Goal: Task Accomplishment & Management: Complete application form

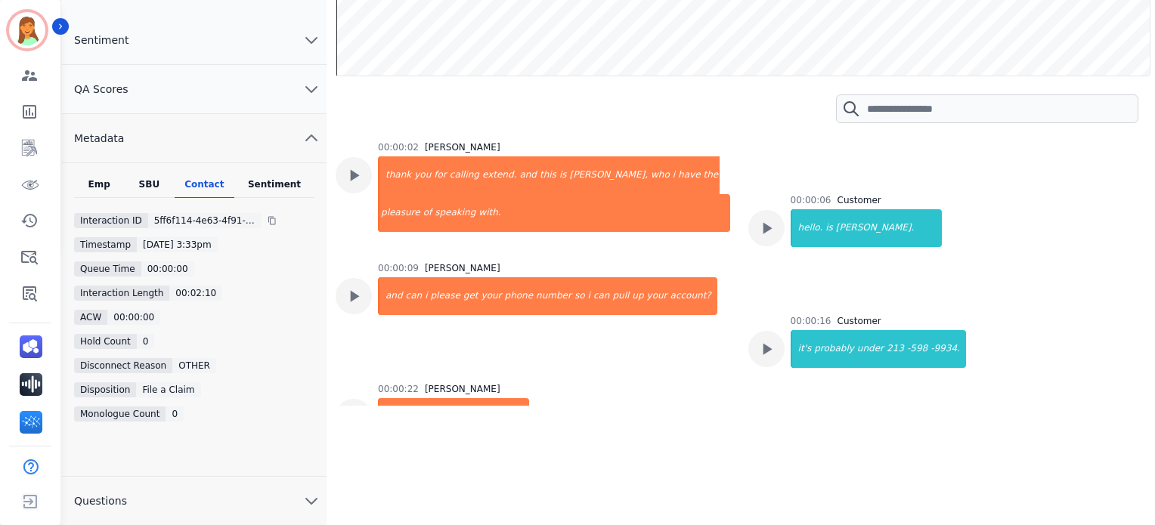
scroll to position [1001, 0]
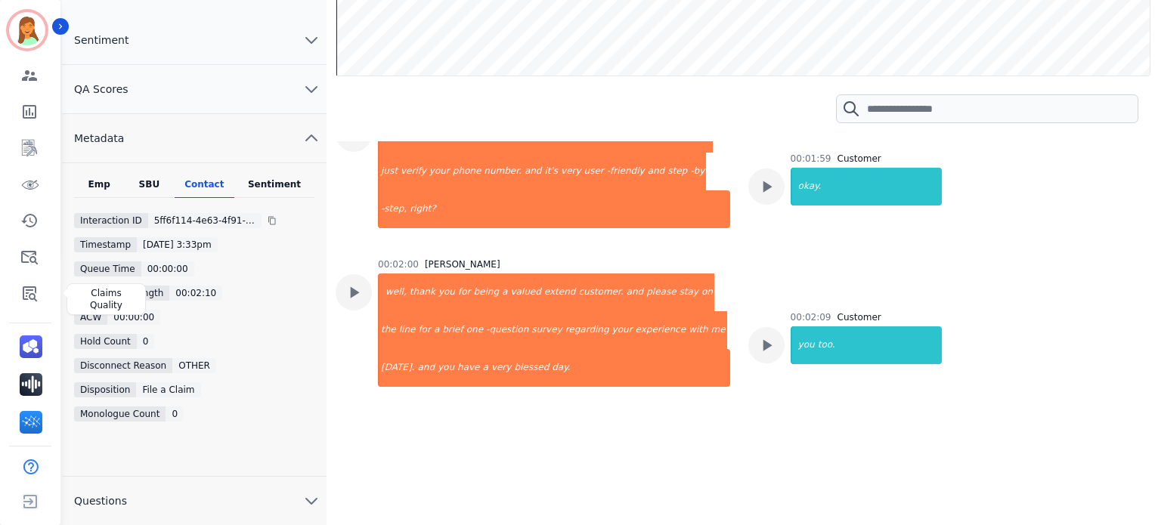
click at [32, 287] on icon "Sidebar" at bounding box center [30, 293] width 14 height 15
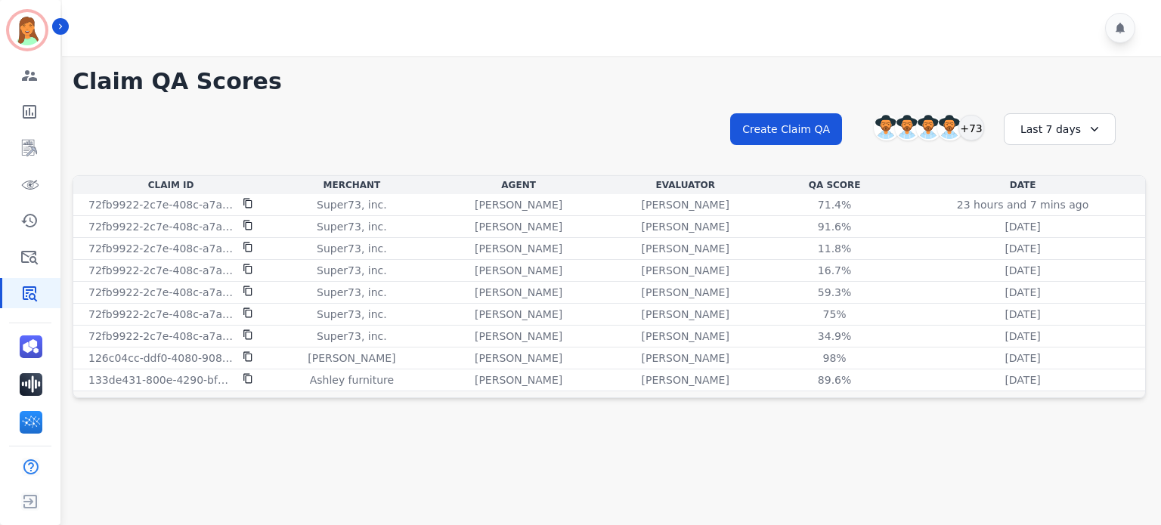
drag, startPoint x: 280, startPoint y: 62, endPoint x: 324, endPoint y: 99, distance: 57.4
click at [280, 62] on div "**********" at bounding box center [608, 231] width 1103 height 351
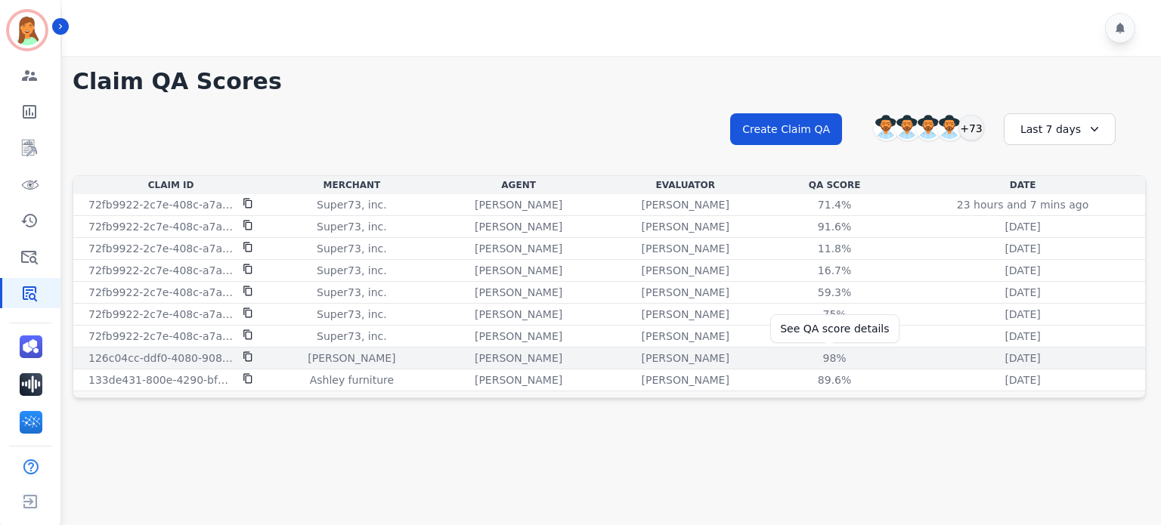
click at [824, 353] on div "98%" at bounding box center [834, 358] width 68 height 15
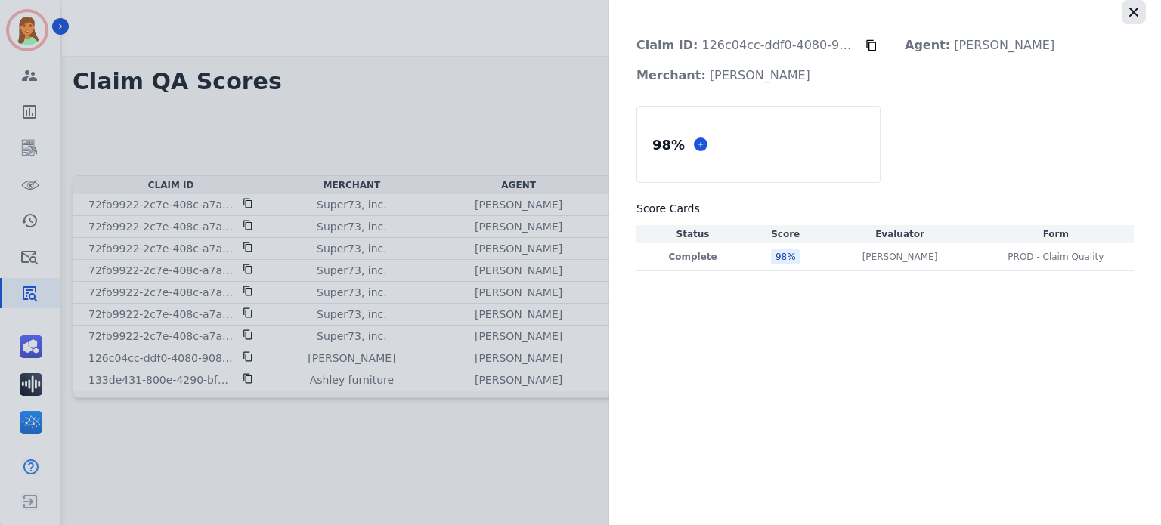
click at [1145, 10] on button "button" at bounding box center [1133, 12] width 24 height 24
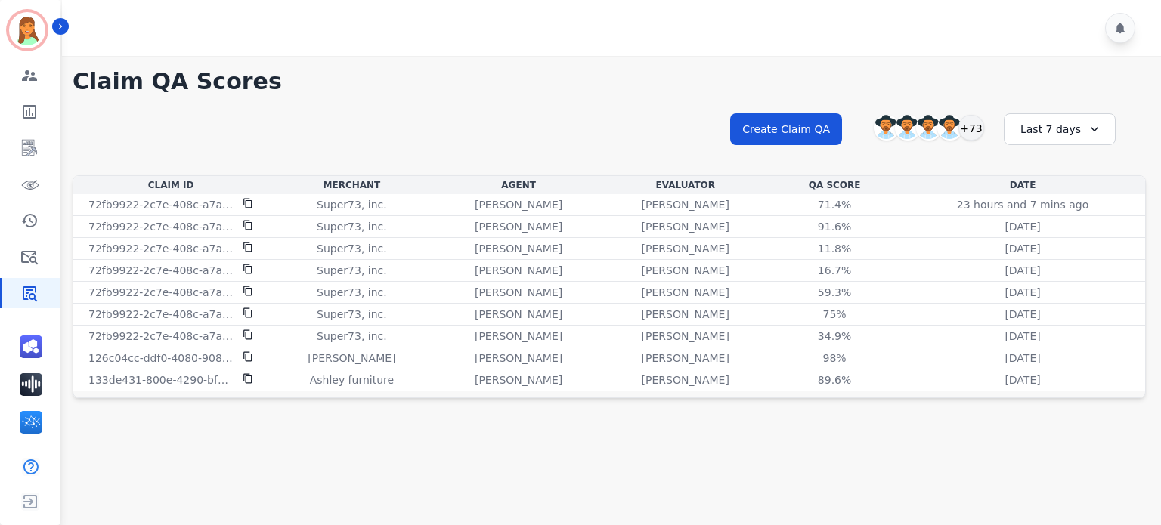
click at [1022, 126] on div "Last 7 days" at bounding box center [1060, 129] width 112 height 32
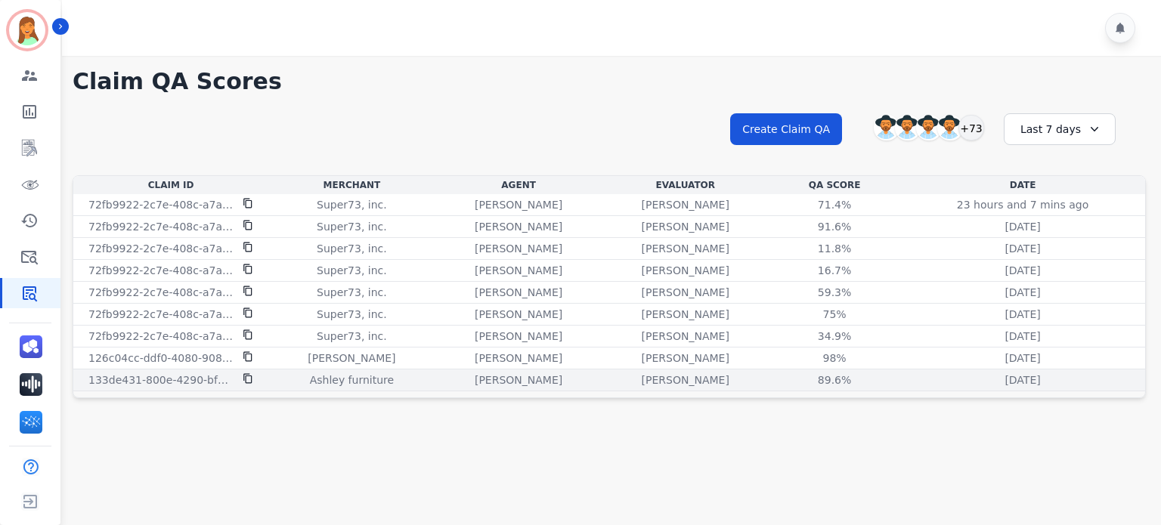
click at [245, 378] on icon at bounding box center [248, 378] width 11 height 11
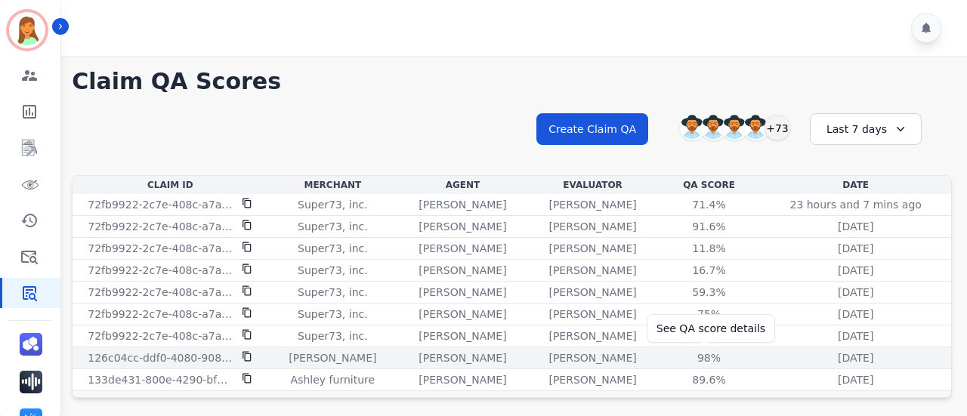
click at [700, 354] on div "98%" at bounding box center [710, 358] width 68 height 15
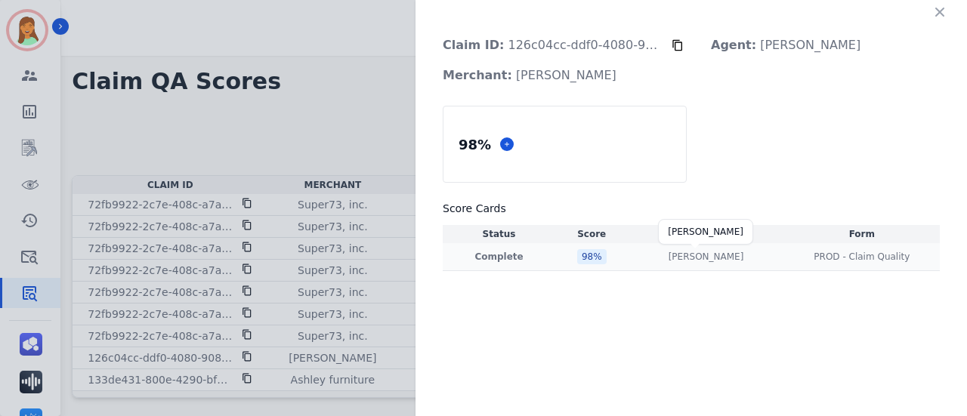
click at [716, 254] on p "[PERSON_NAME]" at bounding box center [707, 257] width 76 height 12
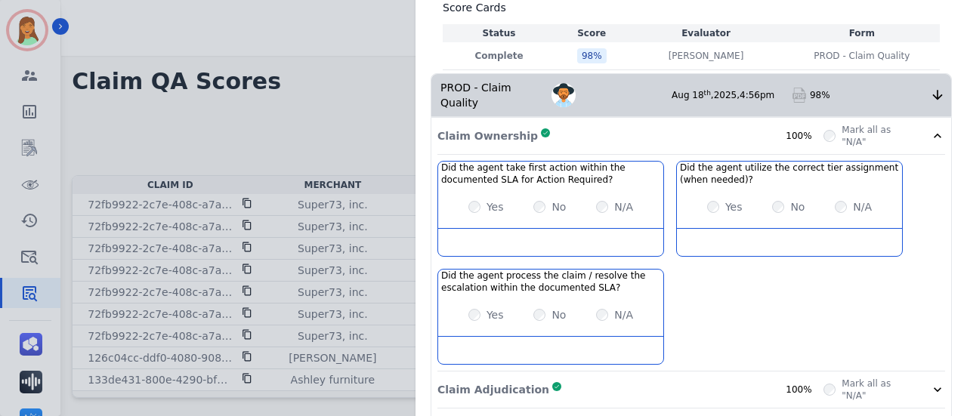
scroll to position [374, 0]
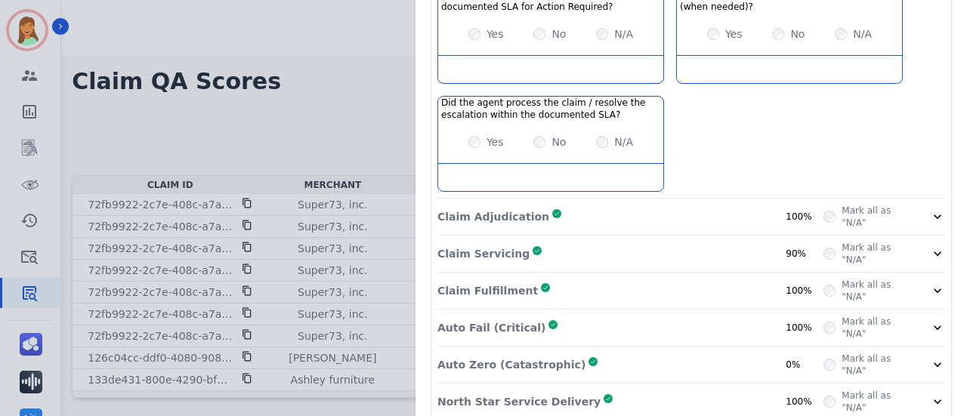
click at [713, 384] on div "North Star Service Delivery Complete 100% Mark all as "N/A"" at bounding box center [692, 402] width 508 height 37
click at [713, 353] on div "Auto Zero (Catastrophic) Complete 0%" at bounding box center [631, 365] width 386 height 24
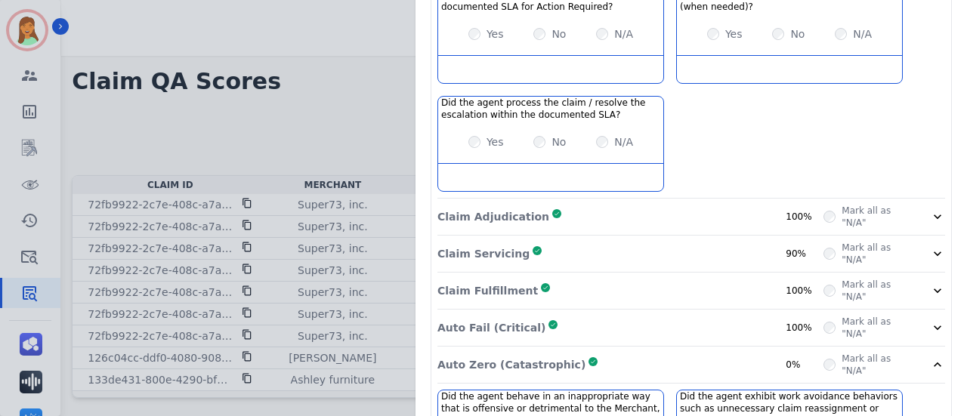
click at [708, 316] on div "Auto Fail (Critical) Complete 100%" at bounding box center [631, 328] width 386 height 24
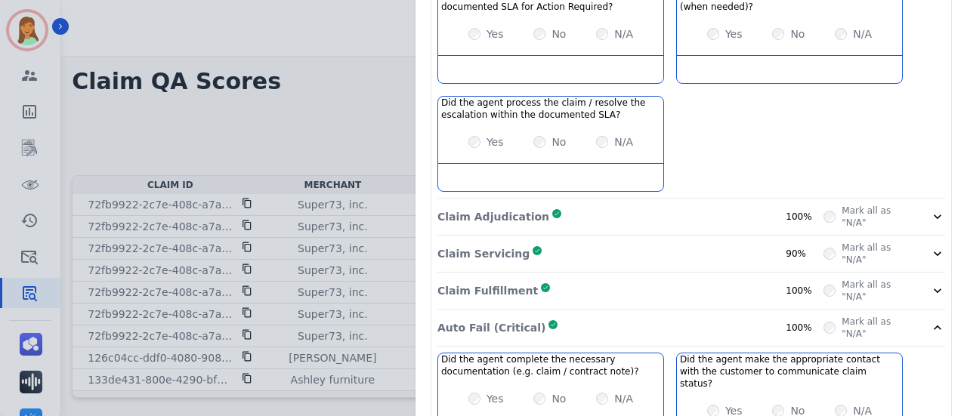
click at [712, 279] on div "Claim Fulfillment Complete 100%" at bounding box center [631, 291] width 386 height 24
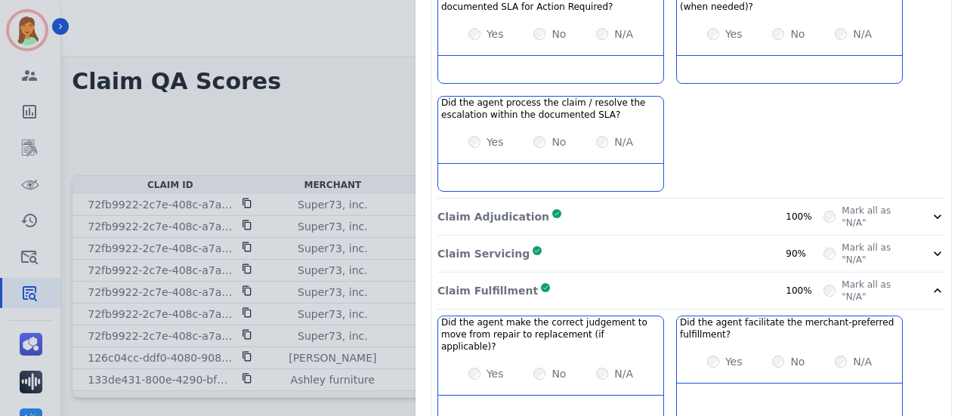
click at [715, 247] on div "Claim Servicing Complete 90% Mark all as "N/A"" at bounding box center [692, 254] width 508 height 37
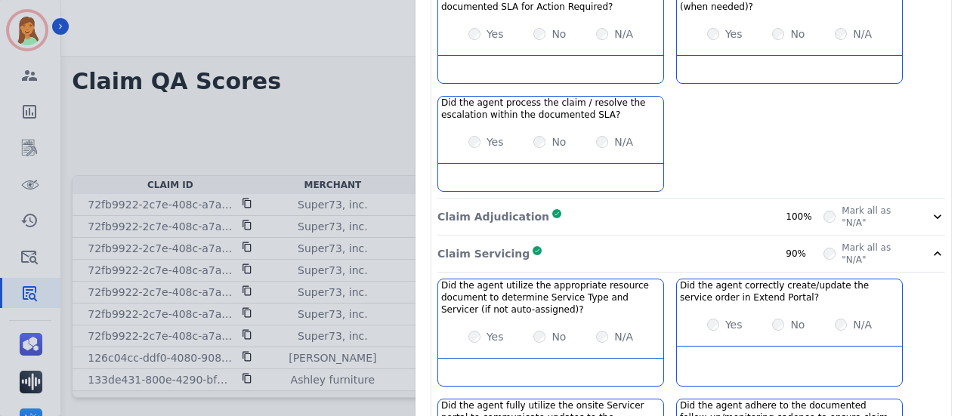
click at [721, 205] on div "Claim Adjudication Complete 100%" at bounding box center [631, 217] width 386 height 24
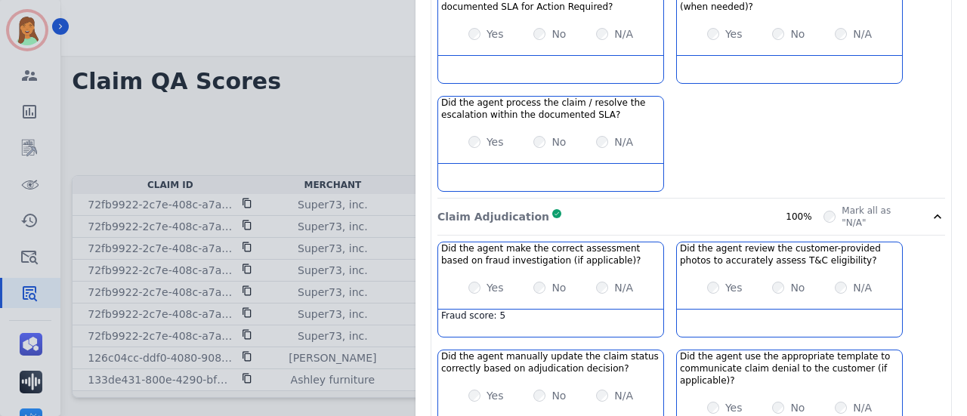
scroll to position [274, 0]
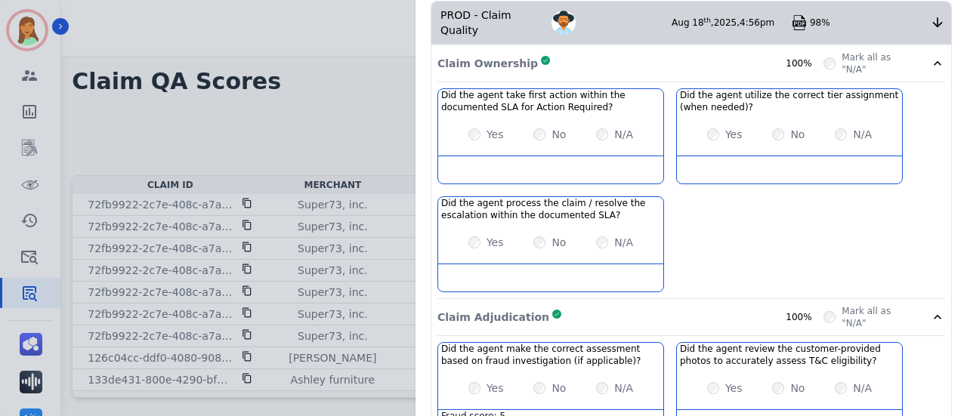
click at [602, 52] on div "Claim Ownership Complete 100%" at bounding box center [631, 63] width 386 height 24
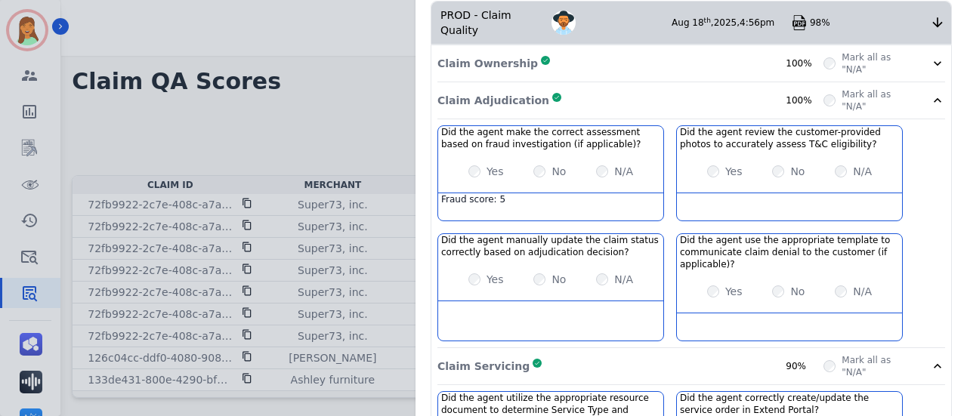
click at [314, 54] on div "Claim ID: 126c04cc-ddf0-4080-9084-e76de8084481 Agent: [PERSON_NAME] Merchant: […" at bounding box center [483, 208] width 967 height 416
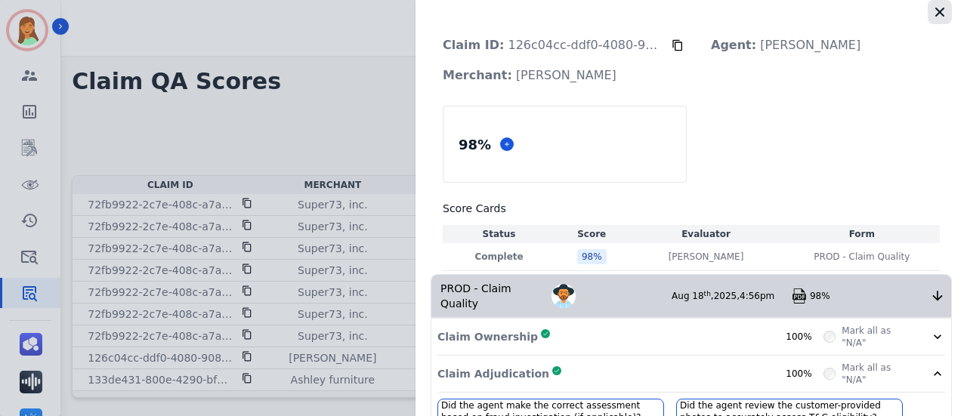
click at [942, 7] on button "button" at bounding box center [940, 12] width 24 height 24
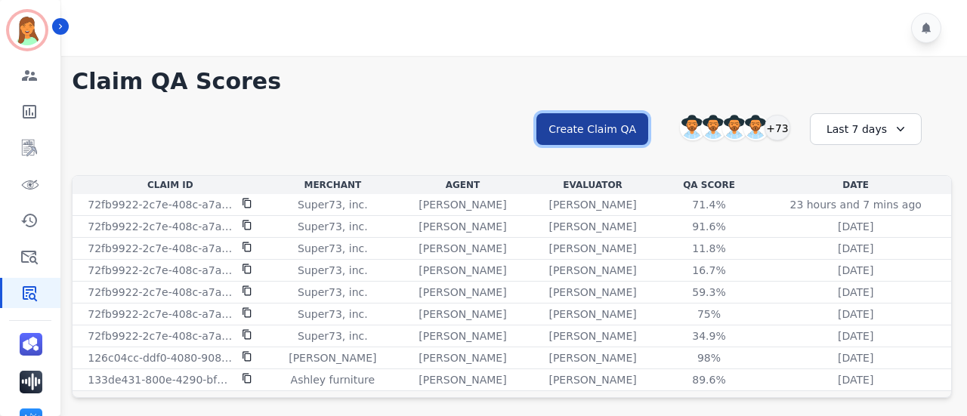
click at [626, 135] on button "Create Claim QA" at bounding box center [593, 129] width 112 height 32
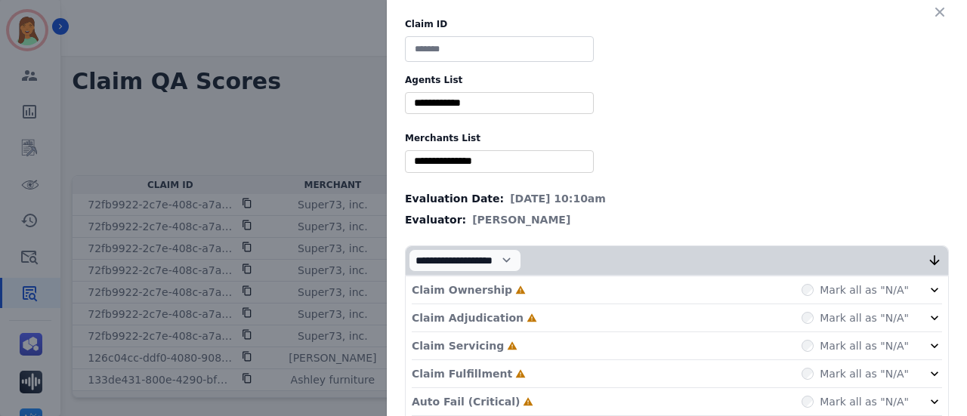
scroll to position [101, 0]
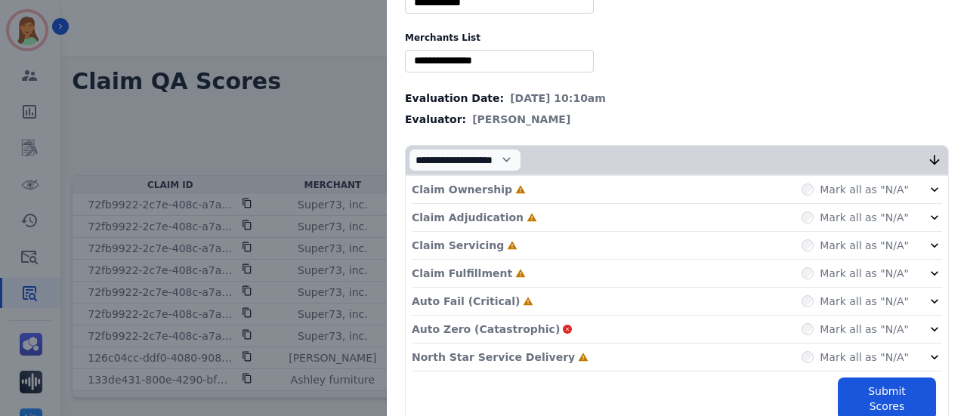
click at [592, 188] on div "Claim Ownership Incomplete Mark all as "N/A"" at bounding box center [677, 190] width 530 height 28
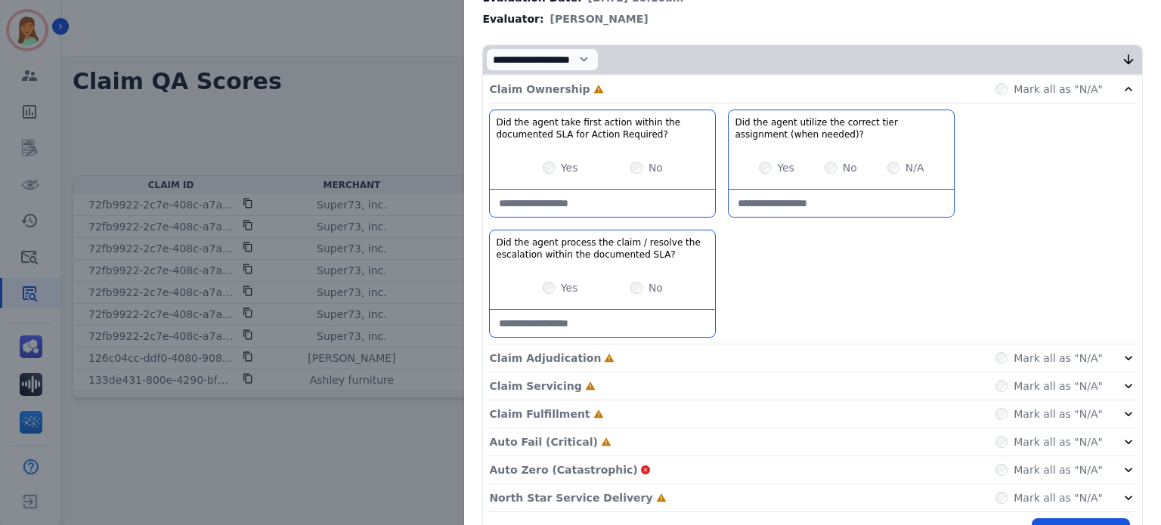
scroll to position [243, 0]
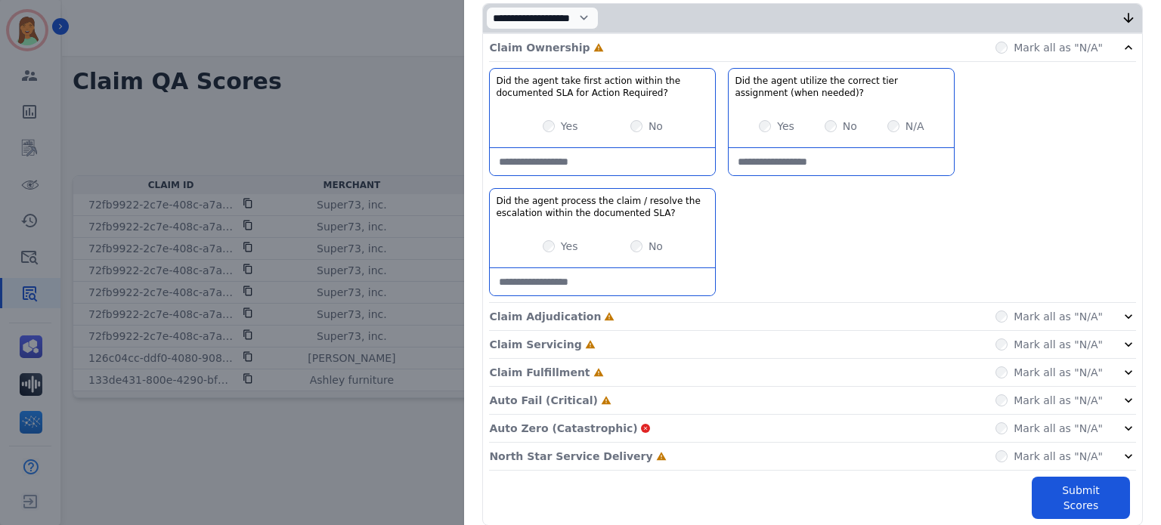
click at [685, 331] on div "Claim Adjudication Incomplete Mark all as "N/A"" at bounding box center [812, 345] width 647 height 28
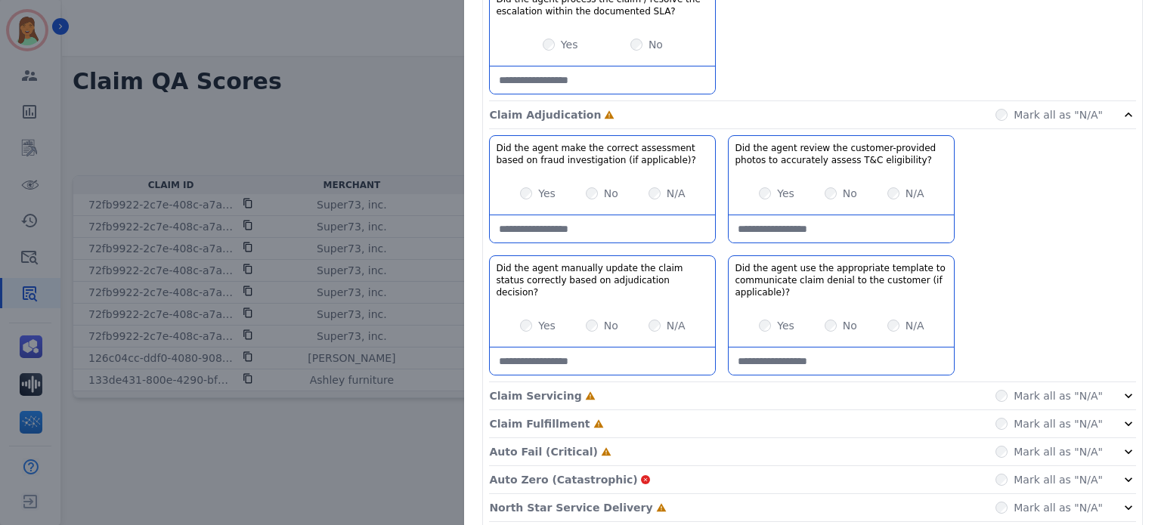
scroll to position [495, 0]
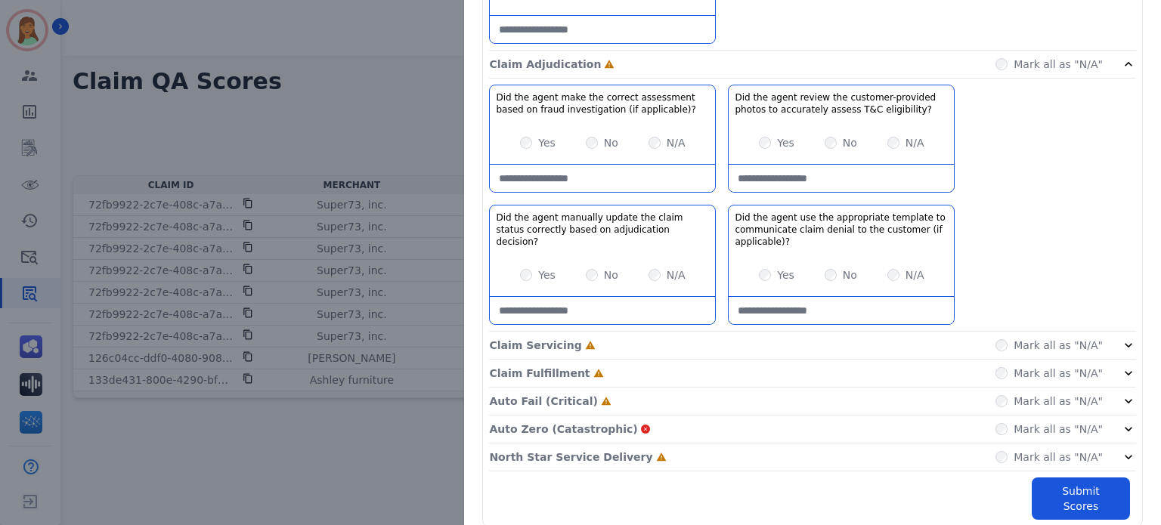
click at [592, 388] on div "Claim Servicing Incomplete Mark all as "N/A"" at bounding box center [812, 402] width 647 height 28
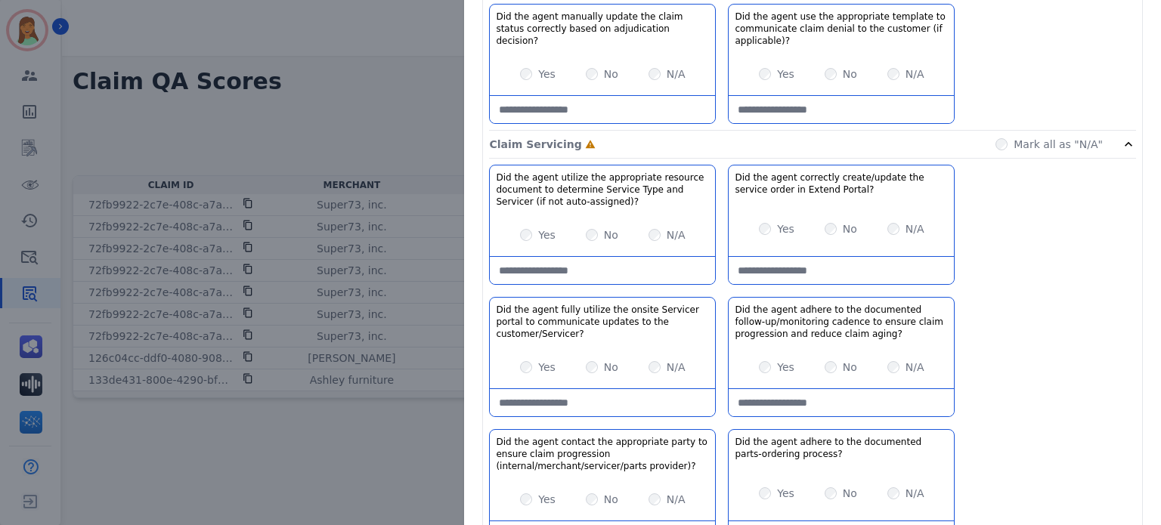
scroll to position [892, 0]
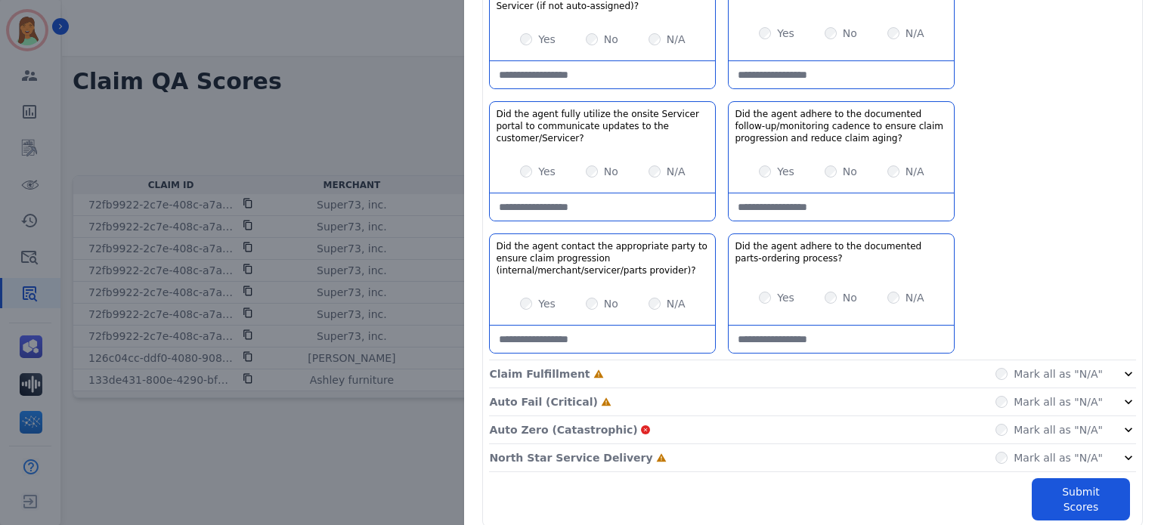
click at [630, 444] on div "Claim Fulfillment Incomplete Mark all as "N/A"" at bounding box center [812, 458] width 647 height 28
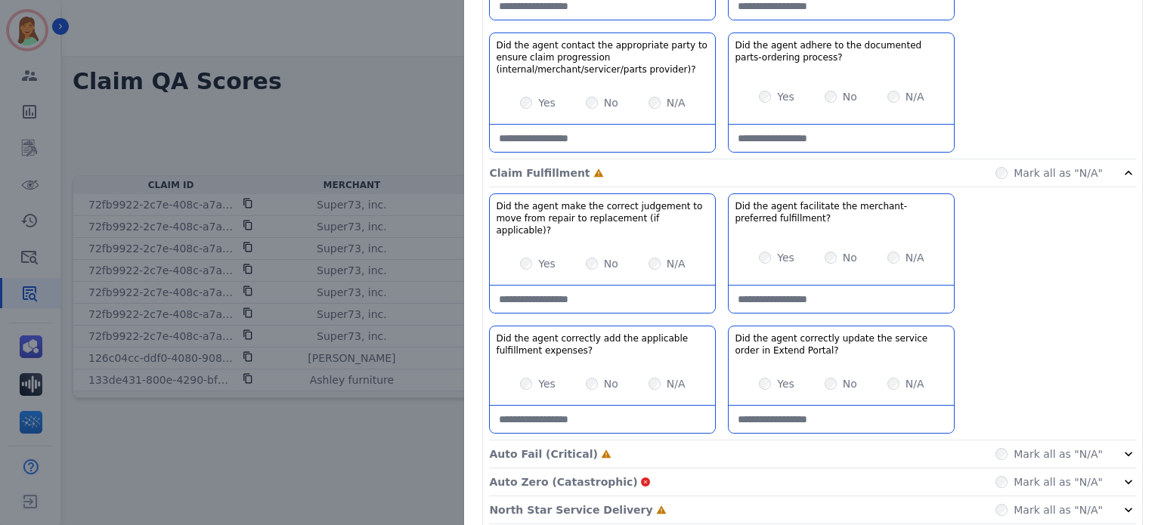
scroll to position [1132, 0]
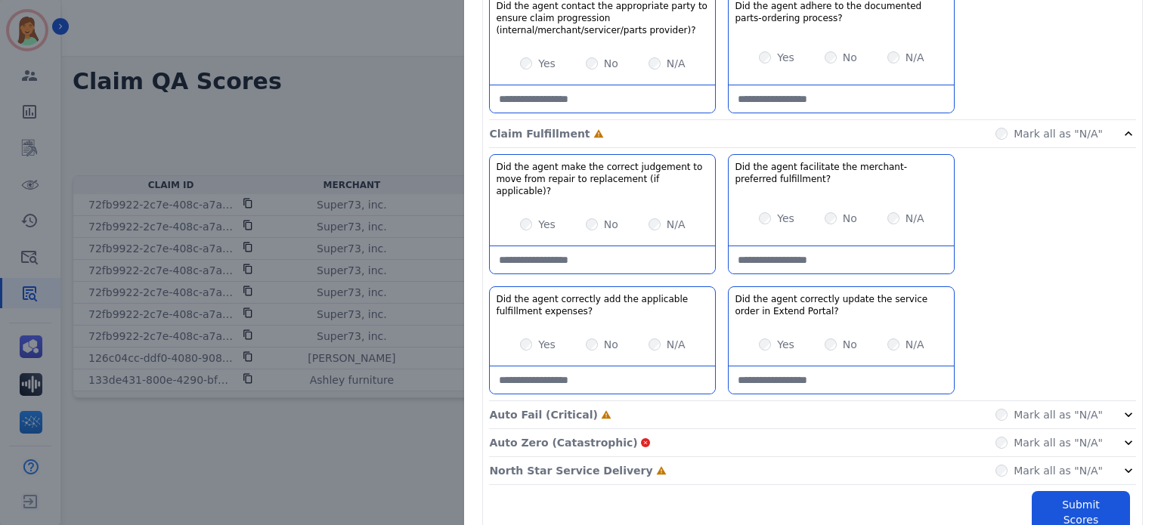
click at [601, 410] on icon at bounding box center [606, 415] width 11 height 11
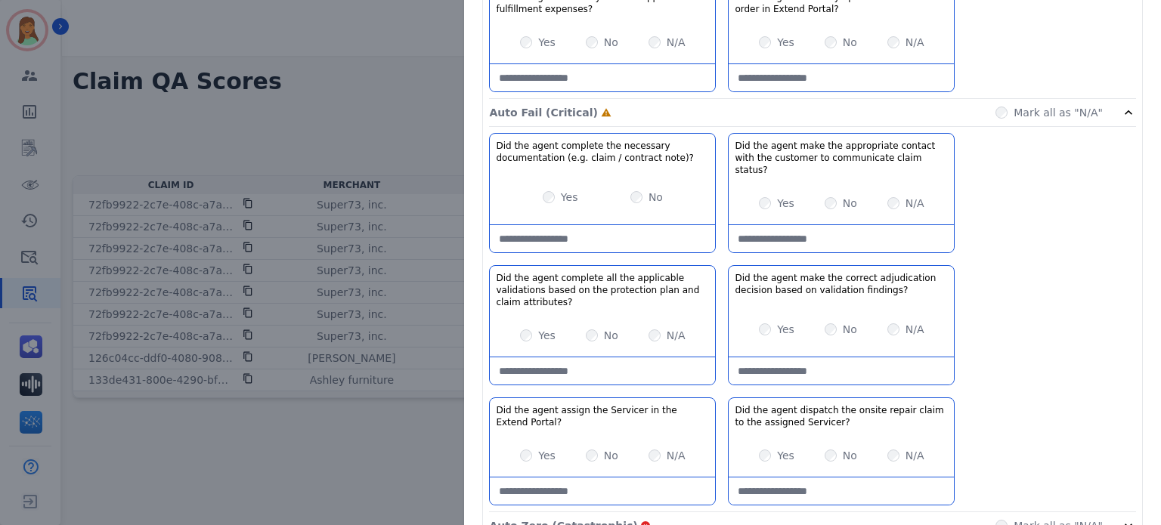
scroll to position [1504, 0]
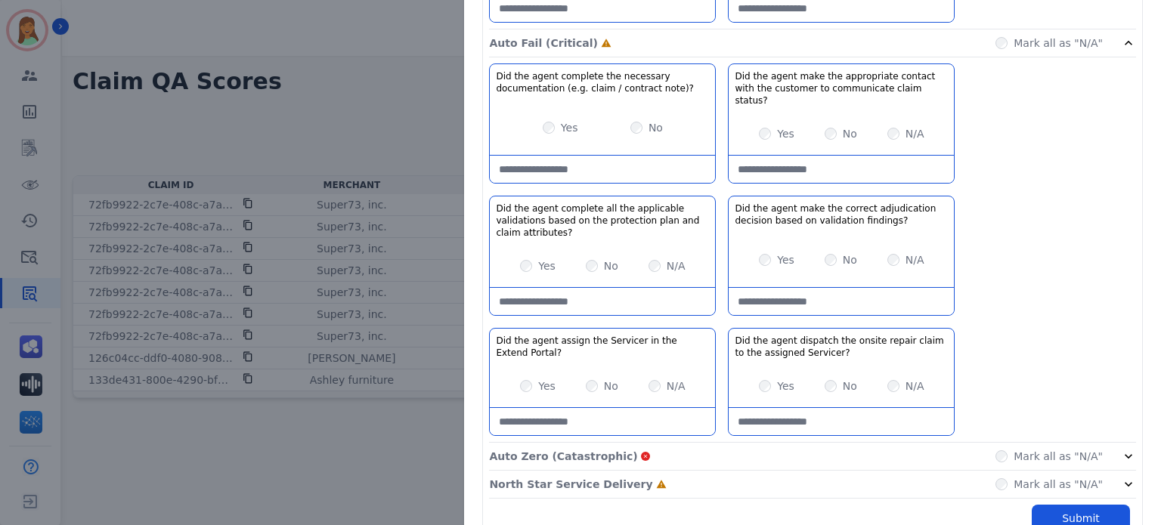
click at [717, 443] on div "Auto Zero (Catastrophic) Mark all as "N/A"" at bounding box center [812, 457] width 647 height 28
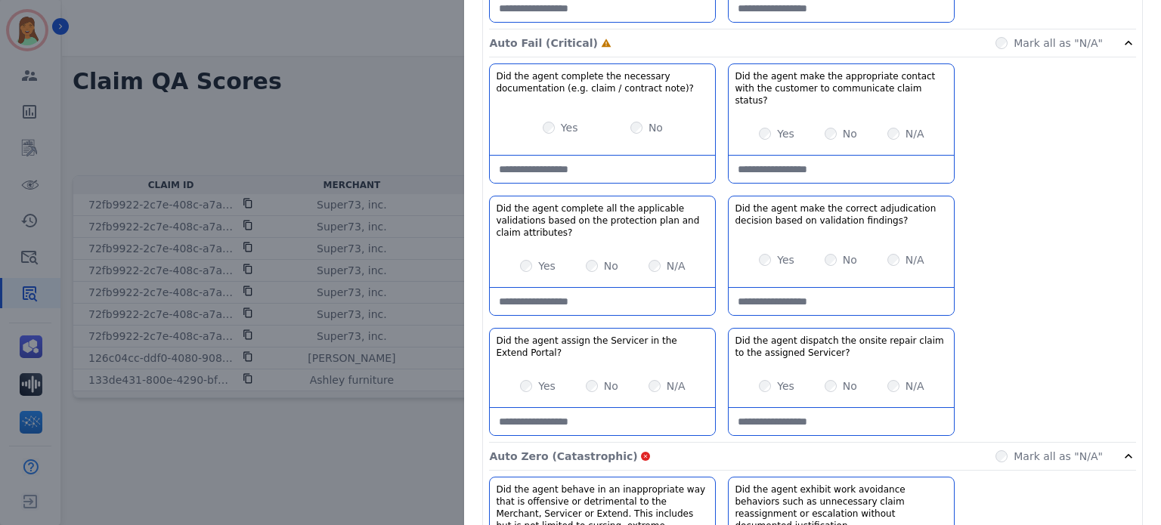
scroll to position [1685, 0]
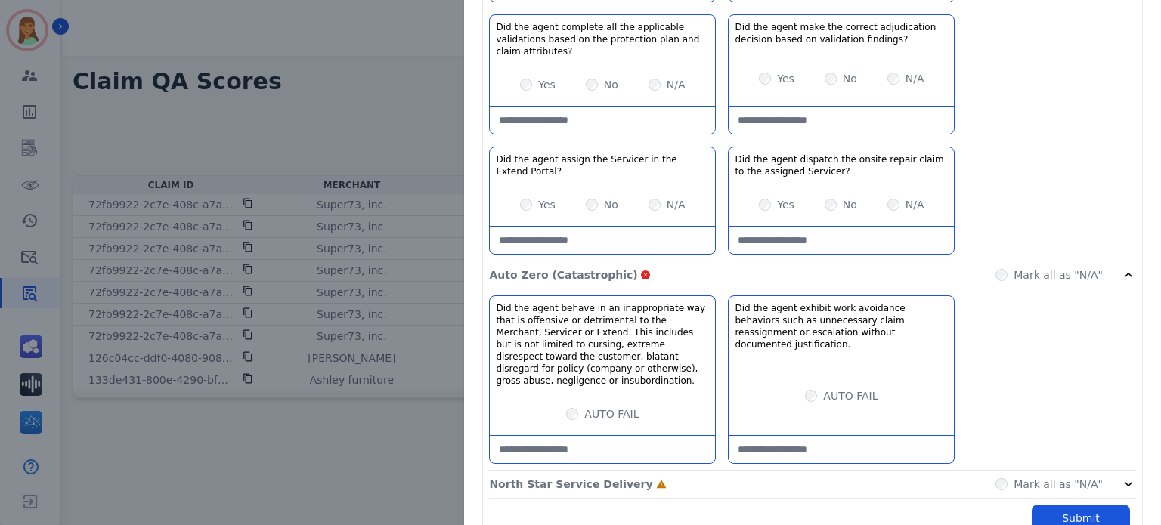
click at [685, 471] on div "North Star Service Delivery Incomplete Mark all as "N/A"" at bounding box center [812, 485] width 647 height 28
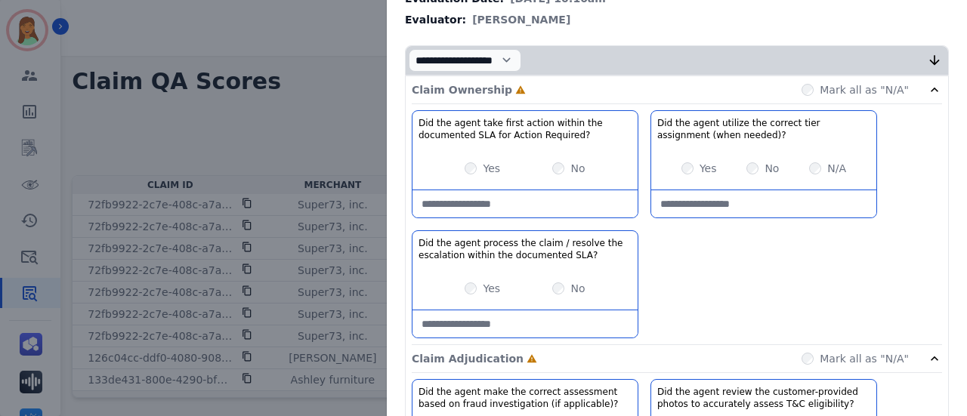
scroll to position [0, 0]
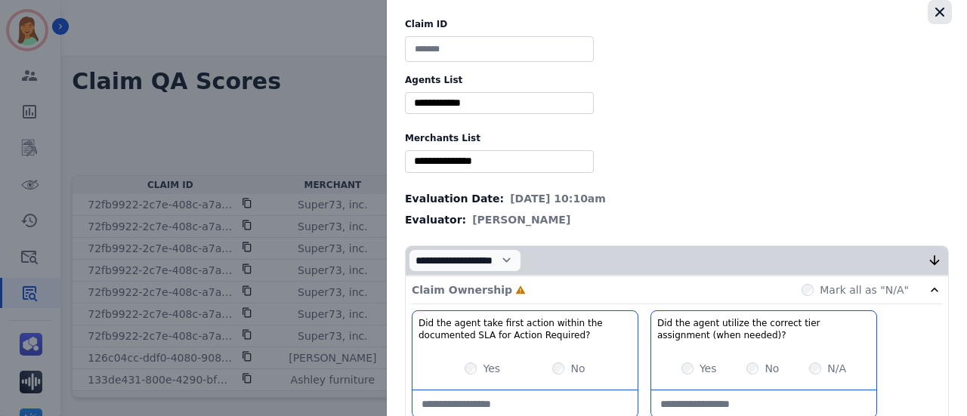
click at [933, 11] on icon "button" at bounding box center [940, 12] width 15 height 15
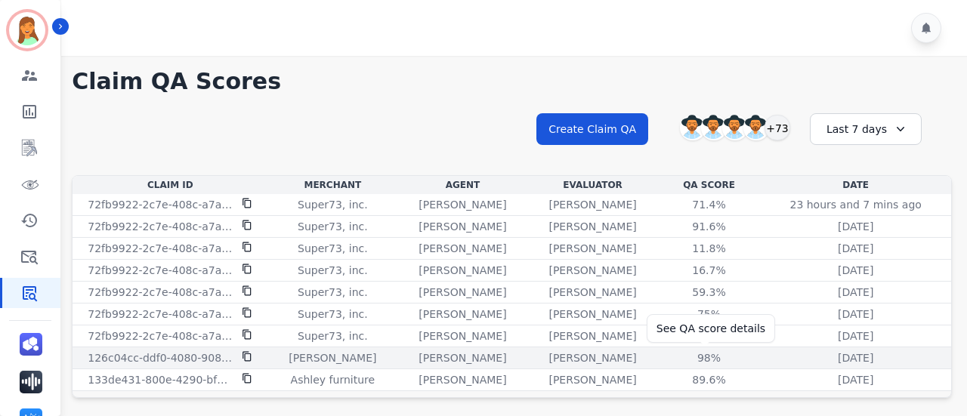
click at [706, 357] on div "98%" at bounding box center [710, 358] width 68 height 15
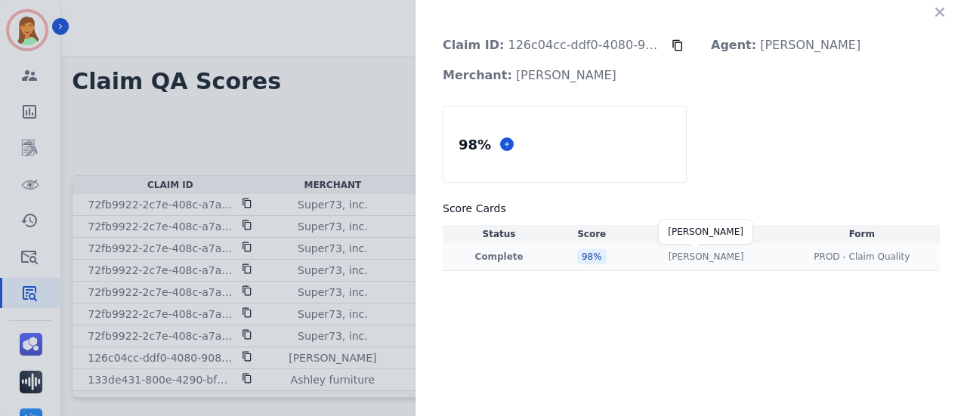
click at [713, 256] on p "[PERSON_NAME]" at bounding box center [707, 257] width 76 height 12
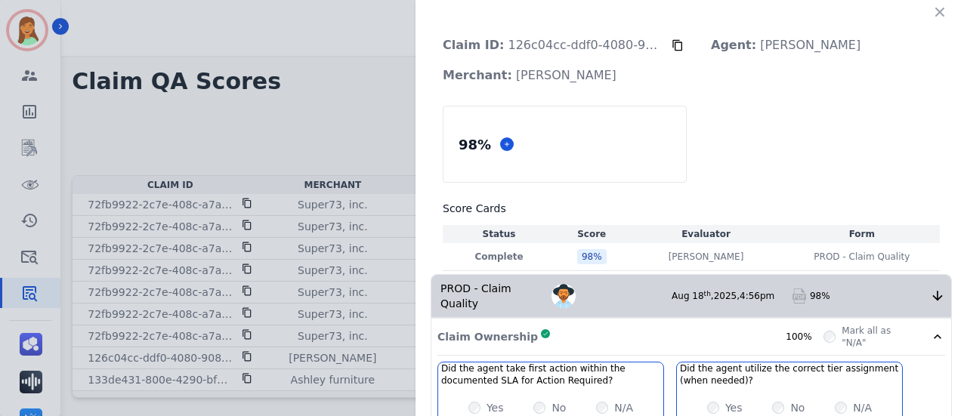
scroll to position [374, 0]
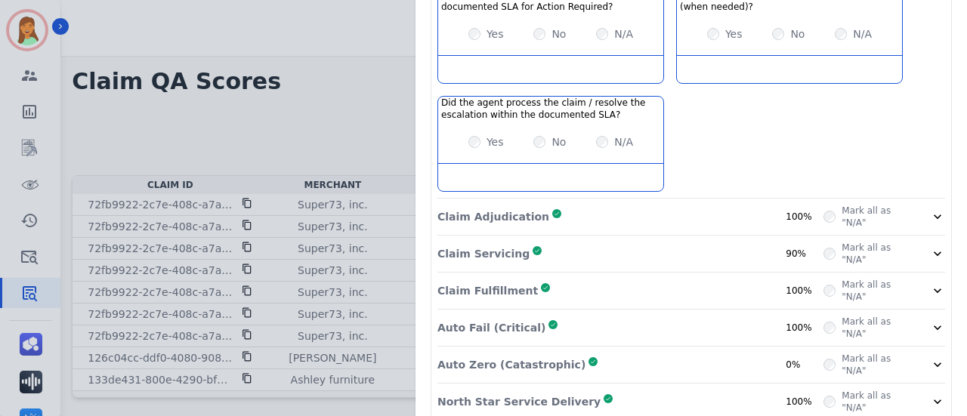
click at [606, 205] on div "Claim Adjudication Complete 100%" at bounding box center [631, 217] width 386 height 24
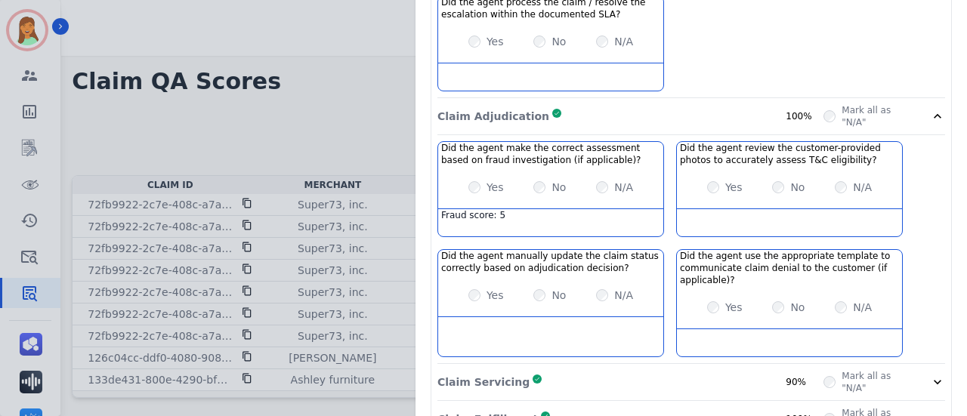
scroll to position [602, 0]
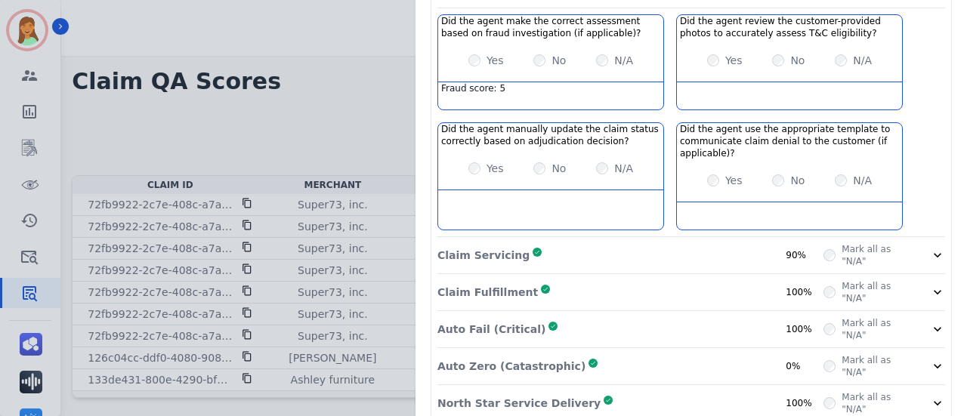
click at [598, 243] on div "Claim Servicing Complete 90%" at bounding box center [631, 255] width 386 height 24
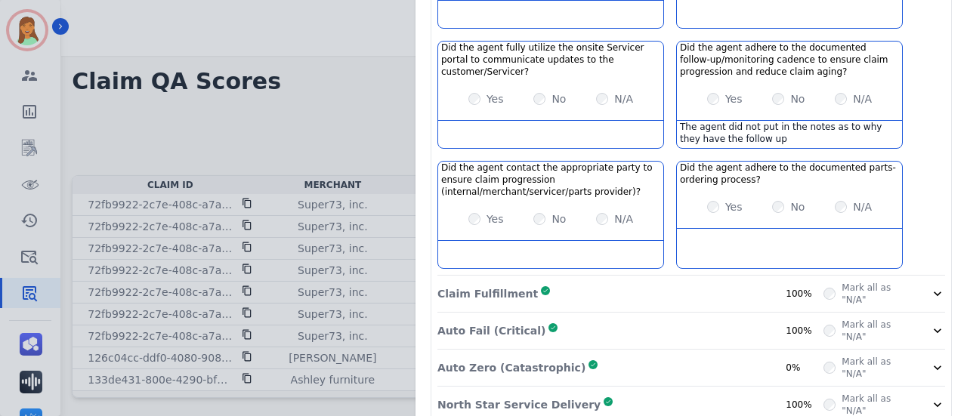
click at [611, 282] on div "Claim Fulfillment Complete 100%" at bounding box center [631, 294] width 386 height 24
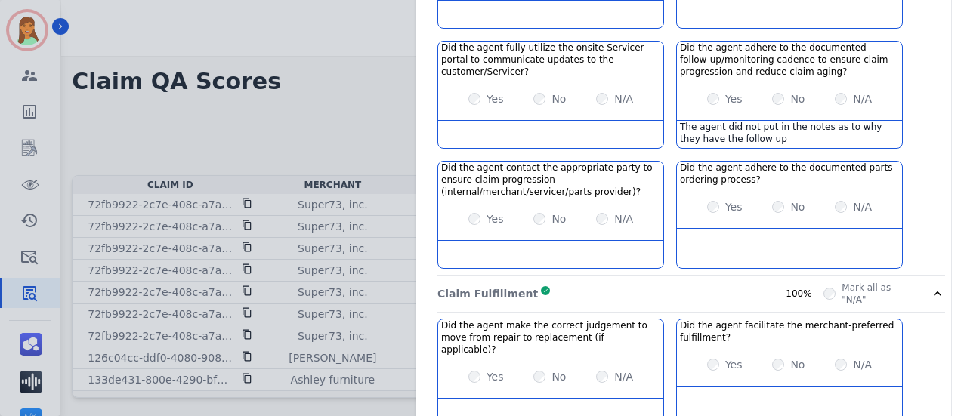
scroll to position [1177, 0]
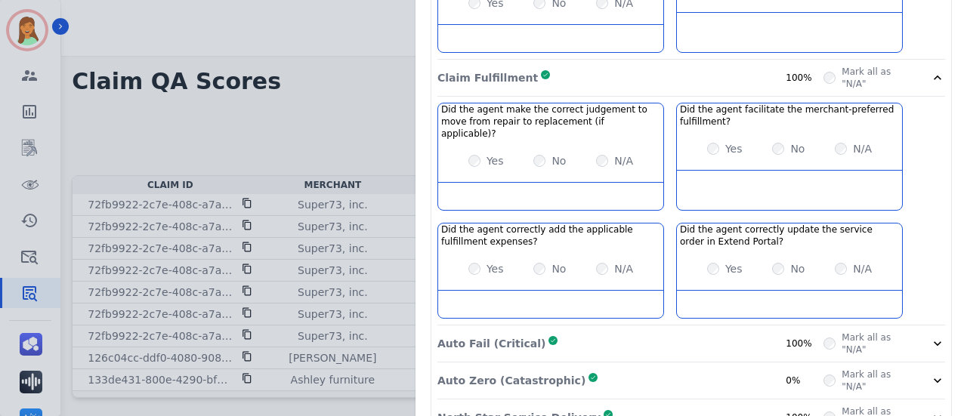
click at [618, 332] on div "Auto Fail (Critical) Complete 100%" at bounding box center [631, 344] width 386 height 24
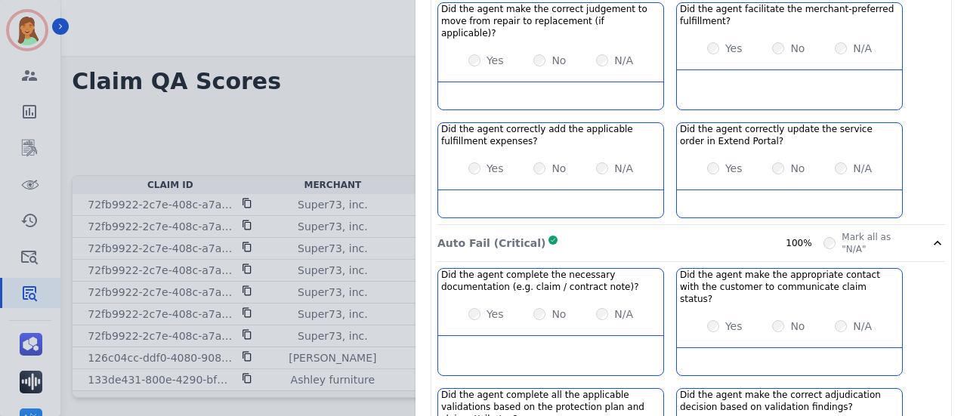
scroll to position [1500, 0]
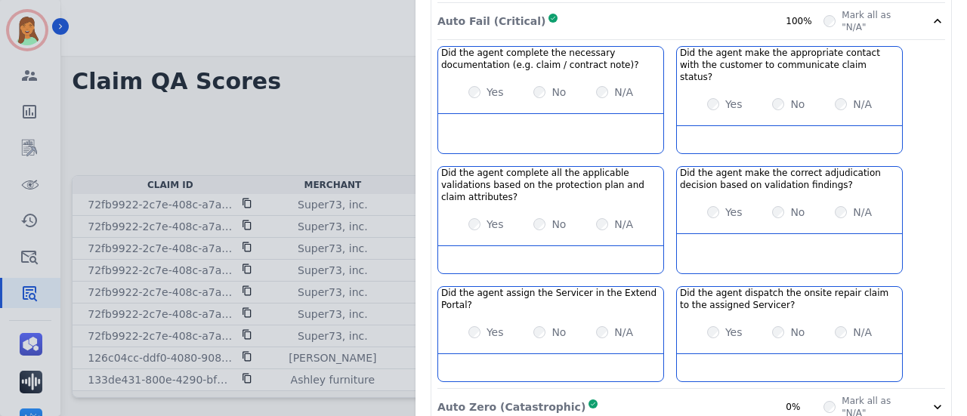
click at [648, 389] on div "Auto Zero (Catastrophic) Complete 0% Mark all as "N/A"" at bounding box center [692, 407] width 508 height 37
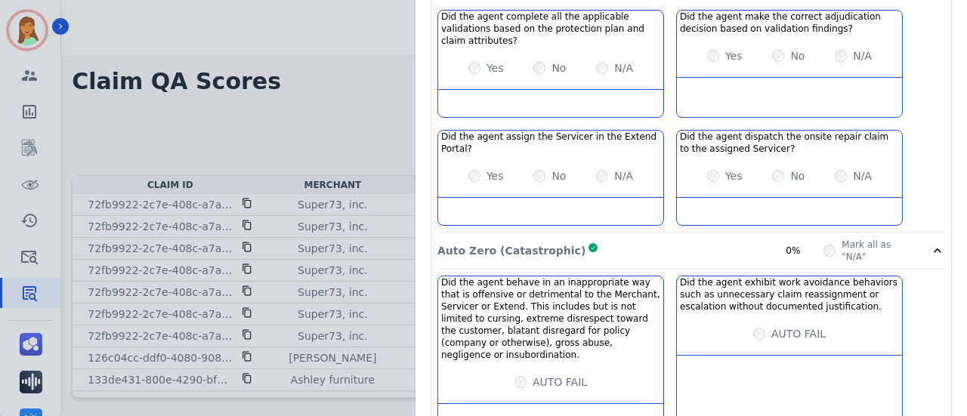
click at [691, 277] on h3 "Did the agent exhibit work avoidance behaviors such as unnecessary claim reassi…" at bounding box center [789, 295] width 219 height 36
click at [680, 239] on div "Auto Zero (Catastrophic) Complete 0%" at bounding box center [631, 251] width 386 height 24
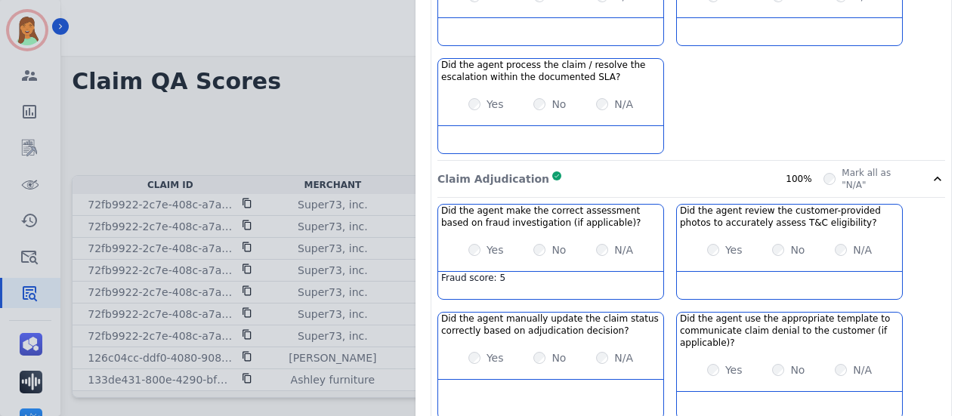
scroll to position [411, 0]
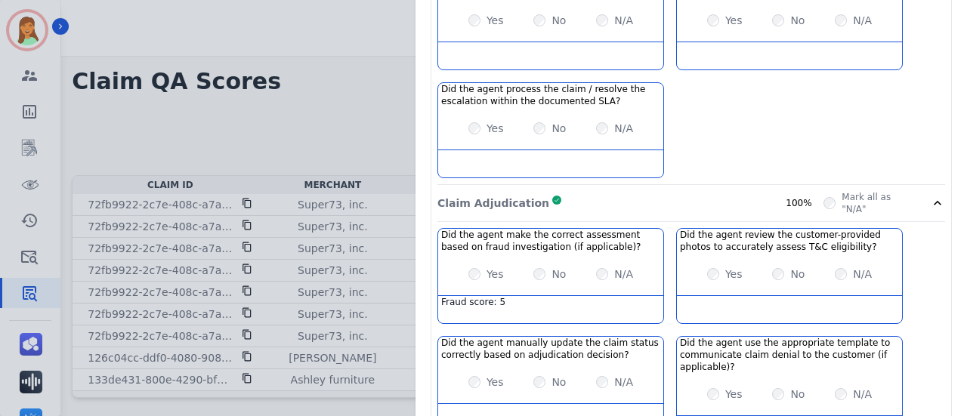
click at [372, 57] on div "Claim ID: 126c04cc-ddf0-4080-9084-e76de8084481 Agent: [PERSON_NAME] Merchant: […" at bounding box center [483, 208] width 967 height 416
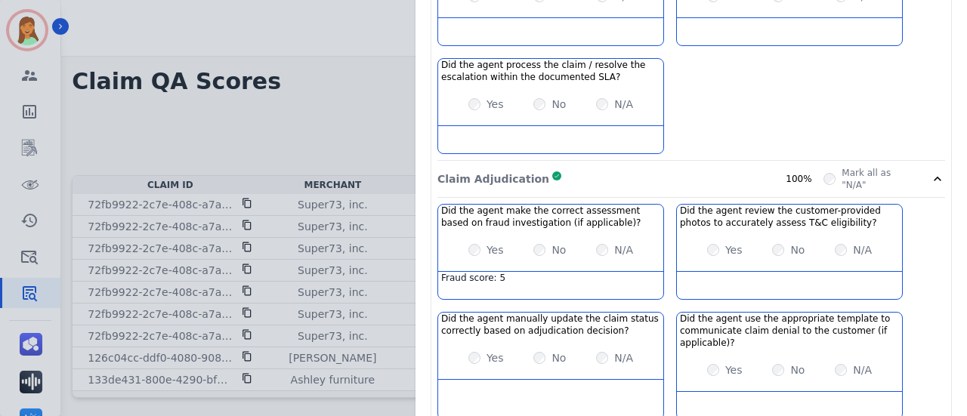
click at [380, 68] on div "Claim ID: 126c04cc-ddf0-4080-9084-e76de8084481 Agent: [PERSON_NAME] Merchant: […" at bounding box center [483, 208] width 967 height 416
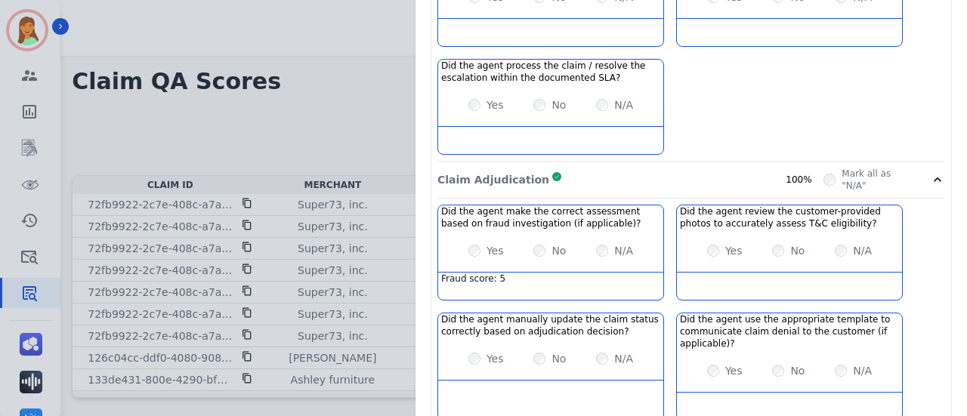
scroll to position [0, 0]
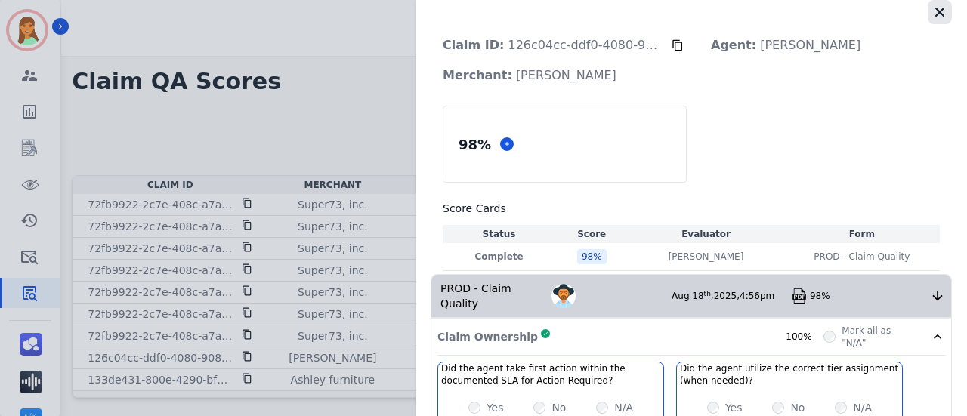
click at [935, 19] on icon "button" at bounding box center [940, 12] width 15 height 15
